Goal: Check status

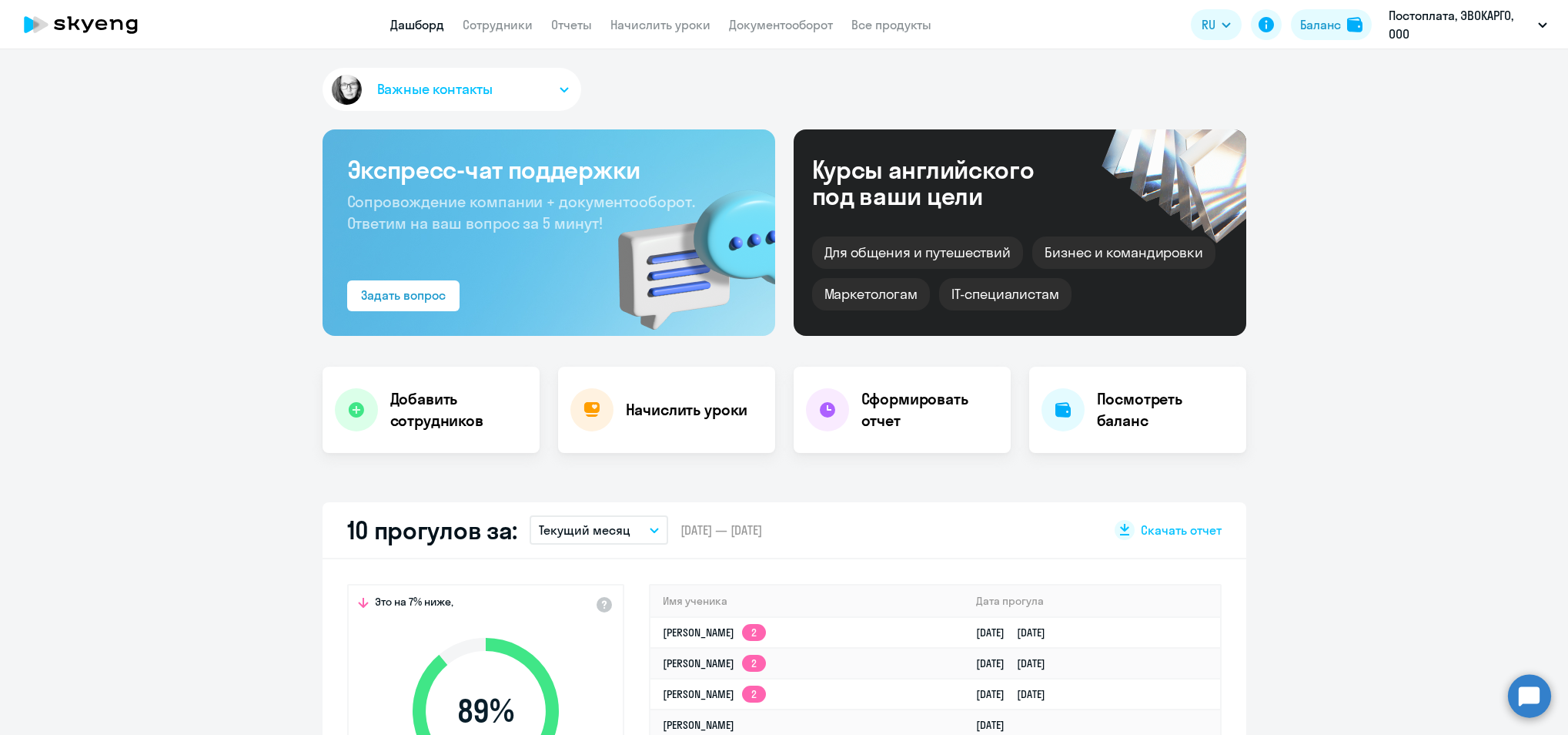
select select "30"
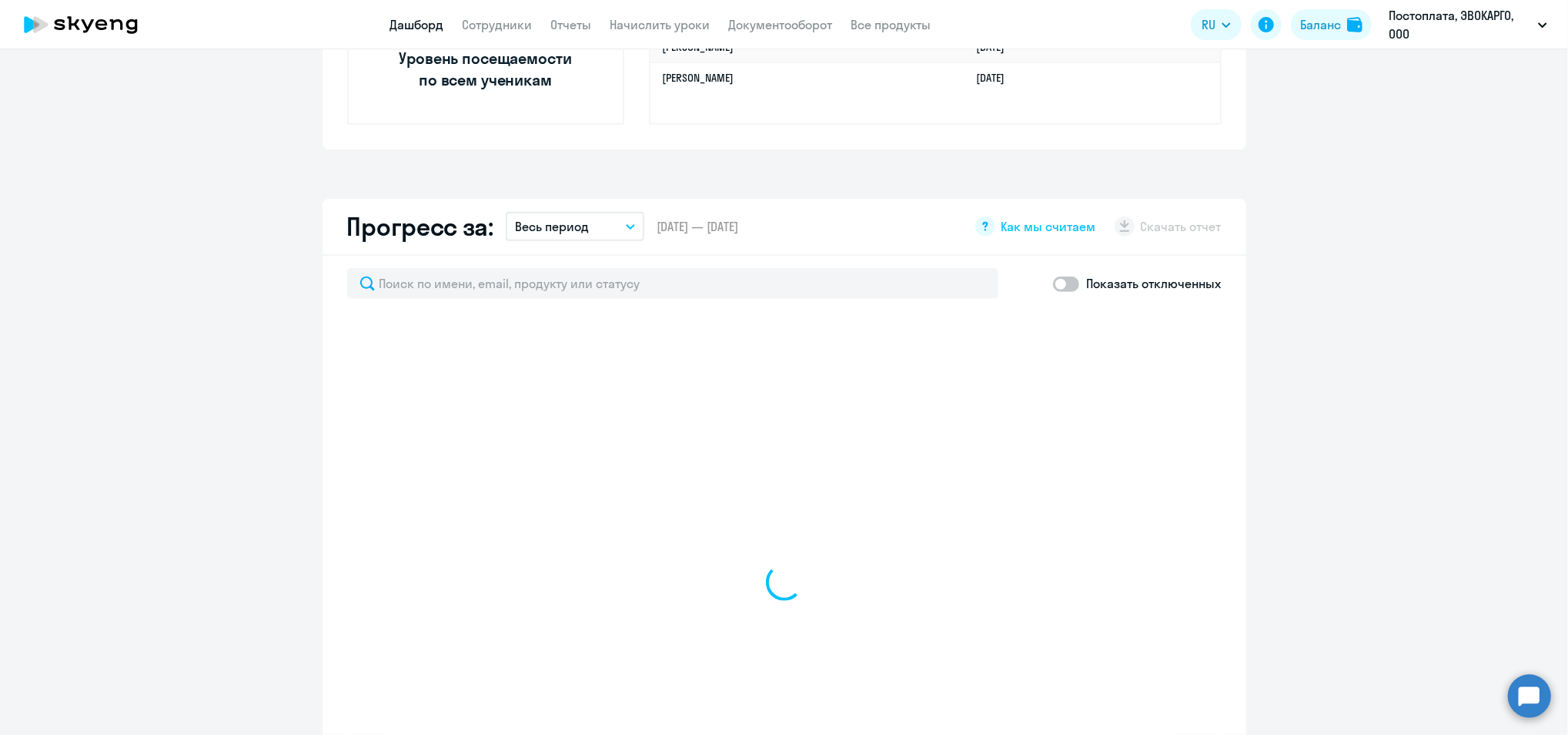
scroll to position [924, 0]
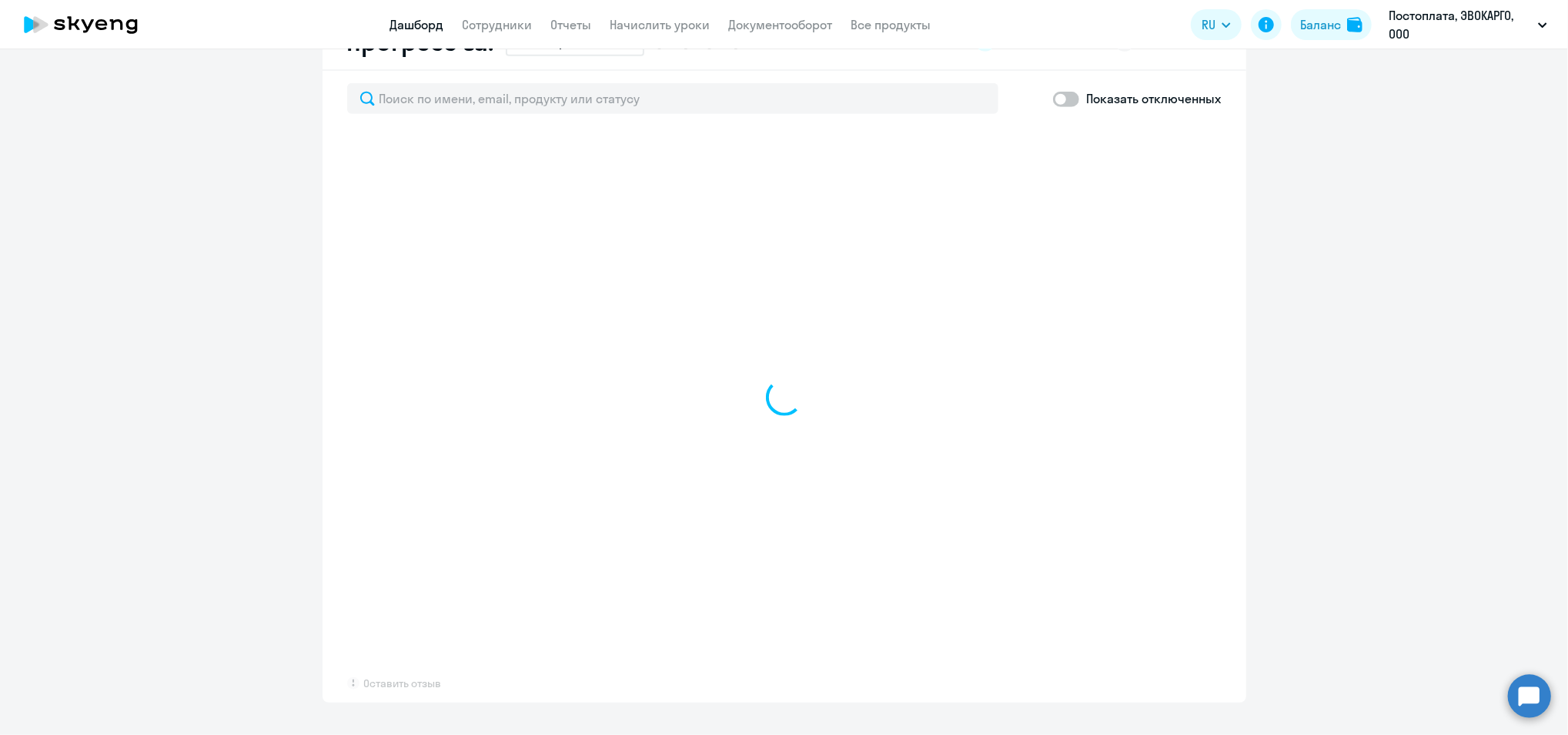
select select "30"
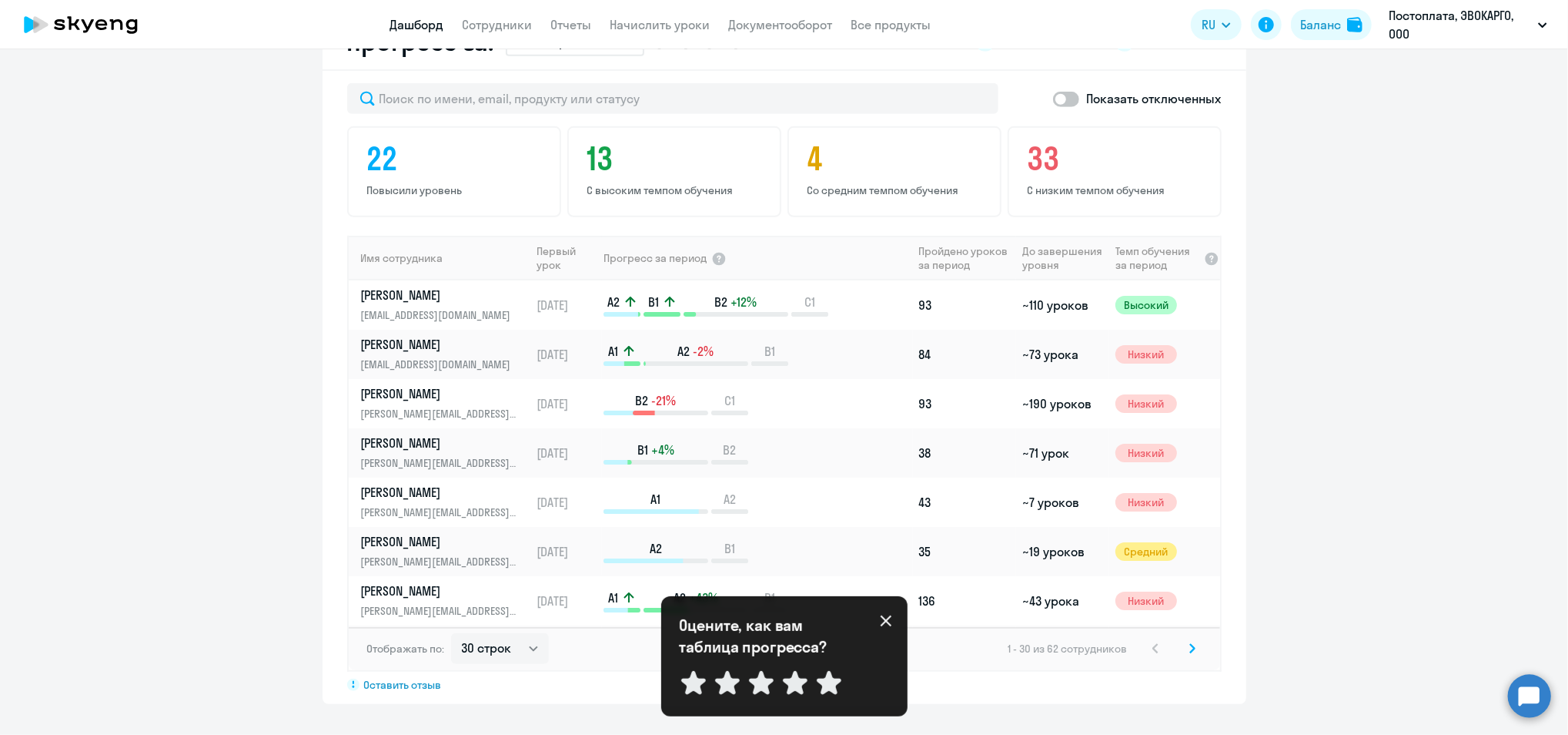
click at [888, 625] on icon at bounding box center [886, 621] width 13 height 13
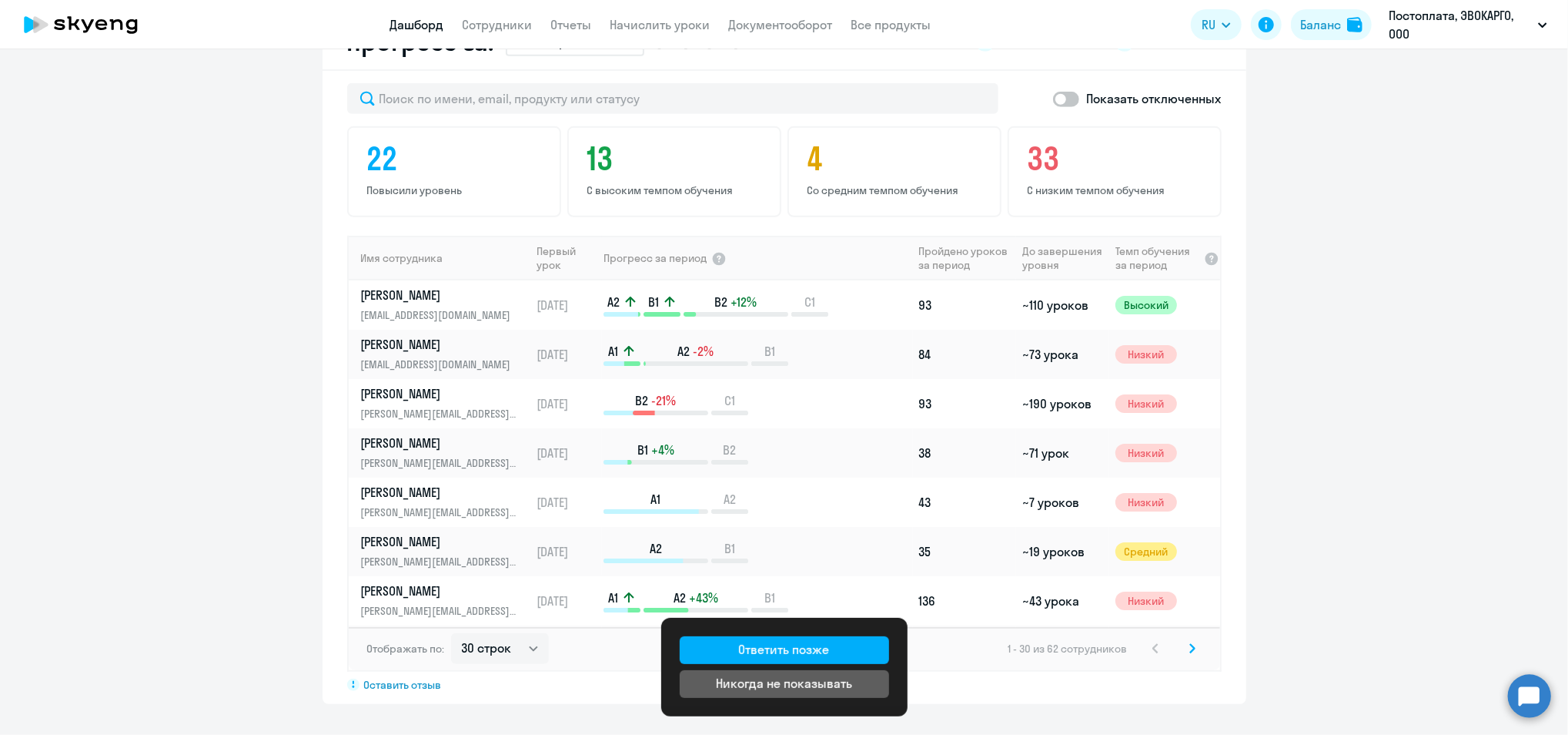
click at [1411, 564] on app-progress-dashboard "Прогресс за: Весь период – 25.10.2023 — 08.10.2025 Как мы считаем Скачать отчет…" at bounding box center [784, 358] width 1568 height 689
